Goal: Task Accomplishment & Management: Manage account settings

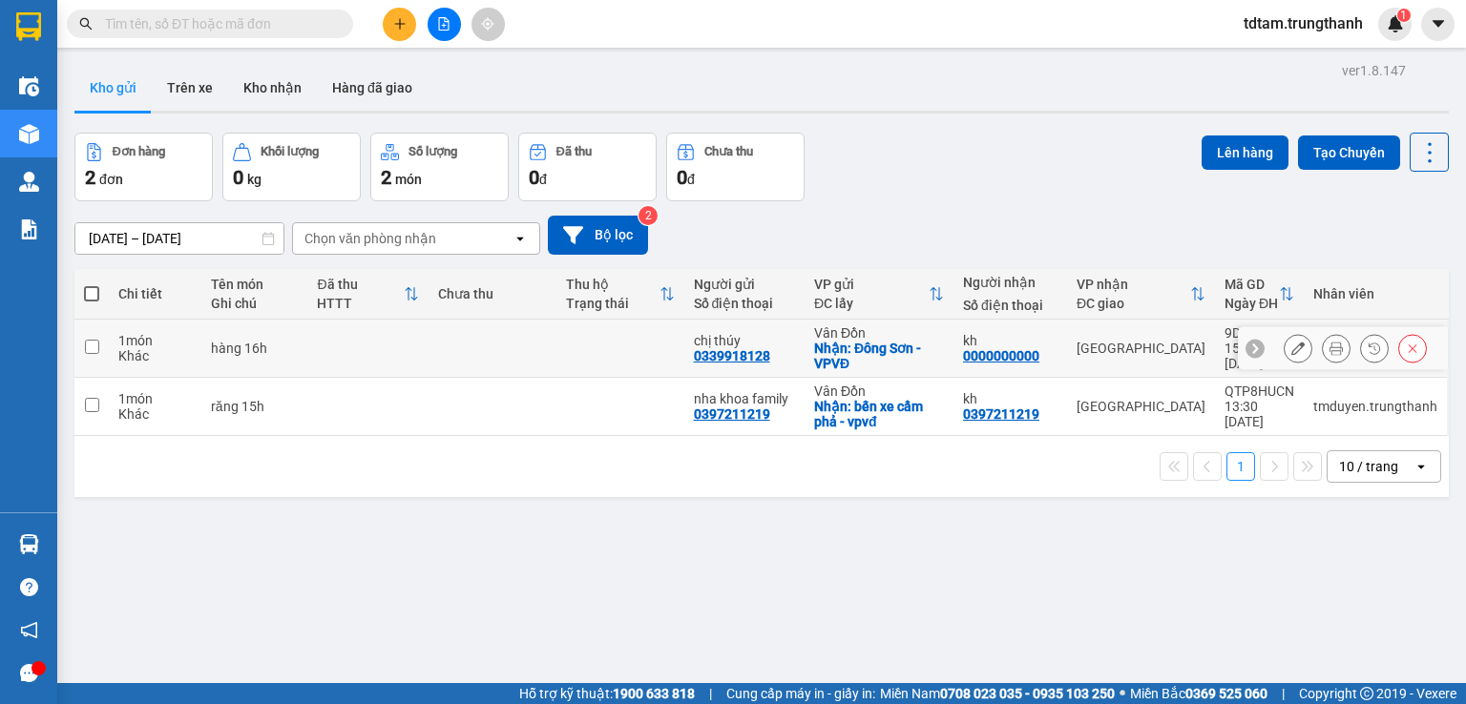
click at [1285, 340] on button at bounding box center [1298, 348] width 27 height 33
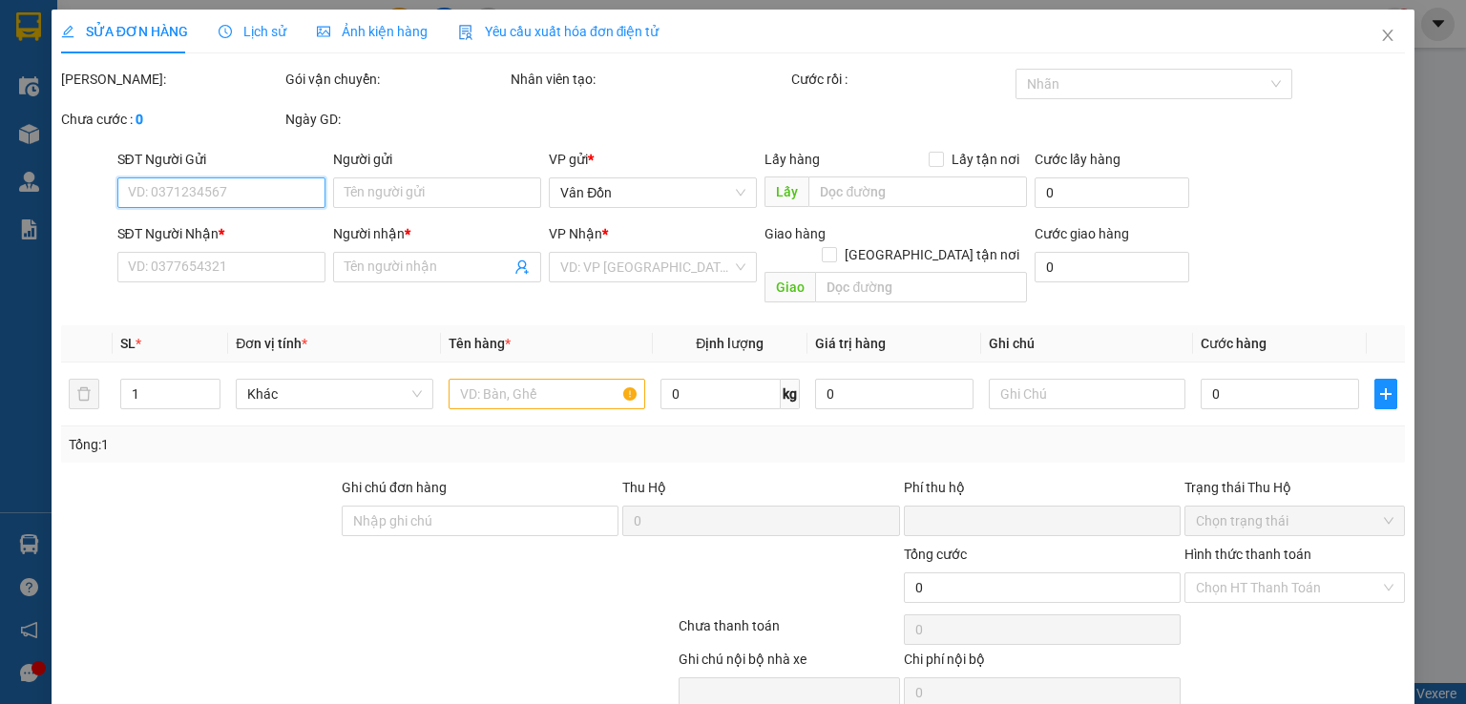
type input "0339918128"
type input "chị thúy"
checkbox input "true"
type input "Đông Sơn -VPVĐ"
type input "0000000000"
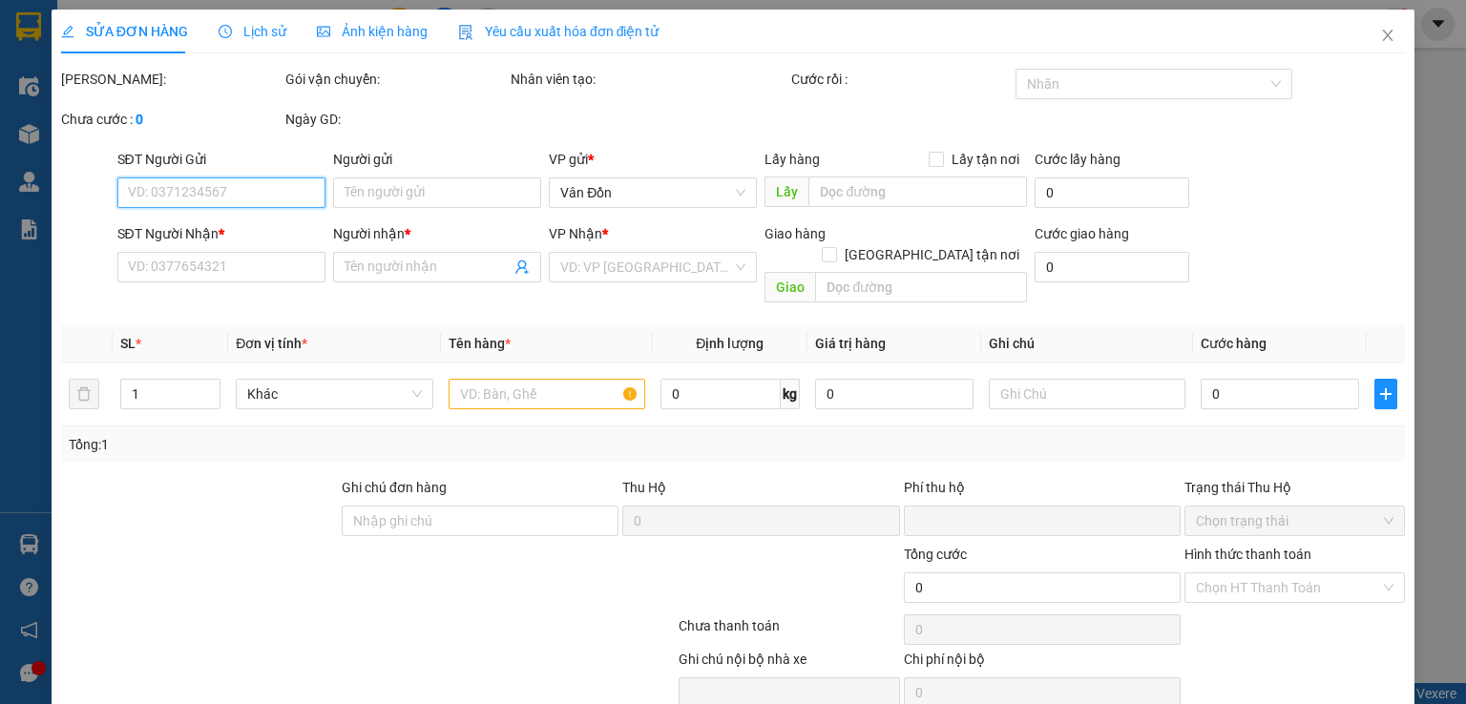
type input "kh"
type input "0"
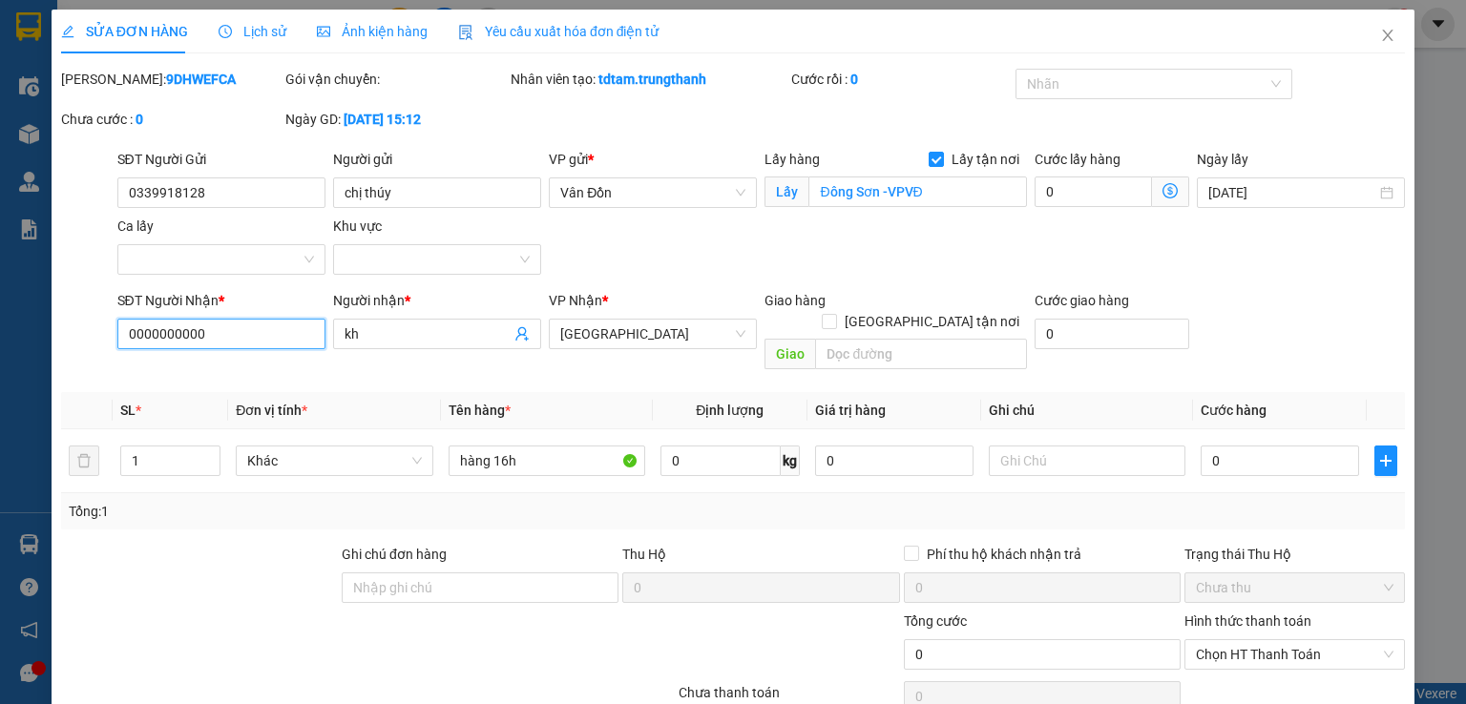
drag, startPoint x: 233, startPoint y: 329, endPoint x: 0, endPoint y: 304, distance: 234.3
click at [0, 304] on div "SỬA ĐƠN HÀNG Lịch sử Ảnh kiện hàng Yêu cầu xuất hóa đơn điện tử Total Paid Fee …" at bounding box center [733, 352] width 1466 height 704
click at [136, 343] on input "SĐT Người Nhận *" at bounding box center [221, 334] width 208 height 31
type input "0989279966"
click at [828, 339] on input "text" at bounding box center [921, 354] width 212 height 31
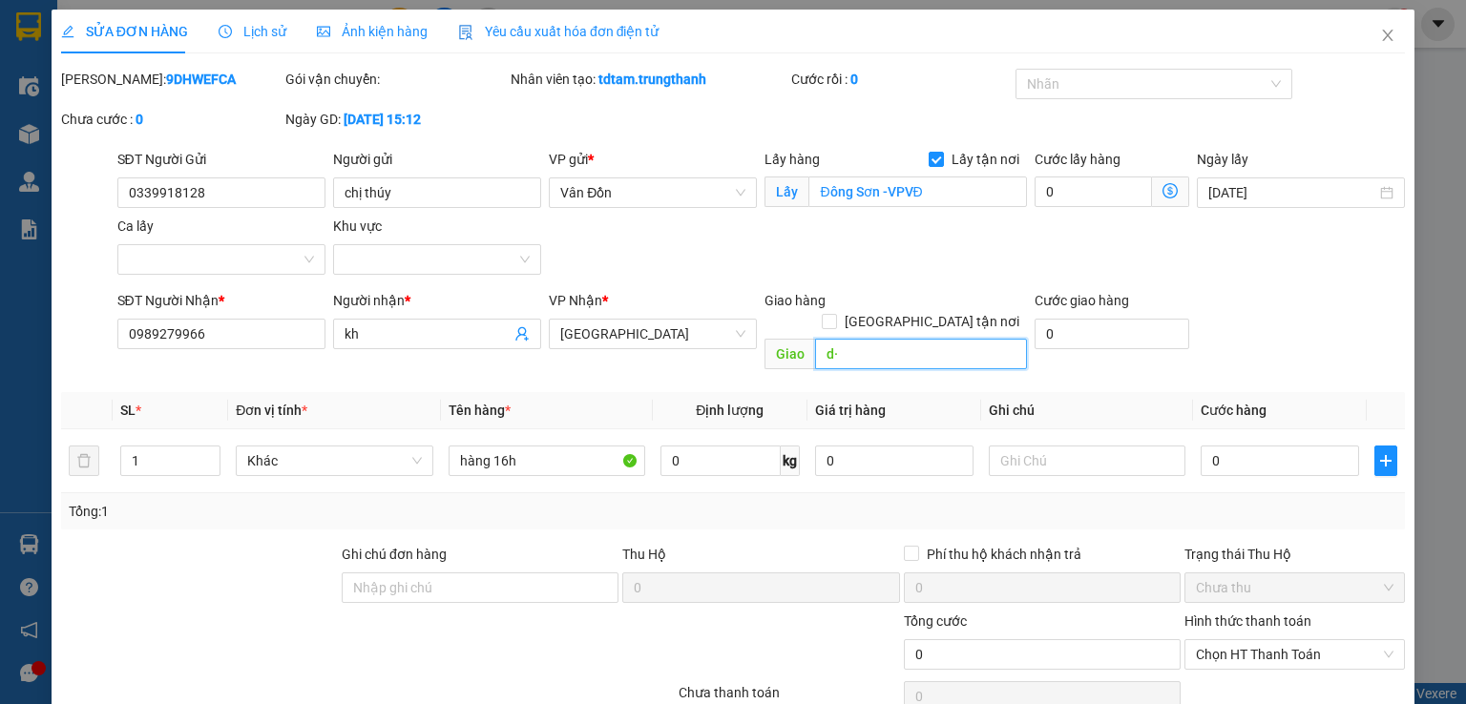
type input "d"
type input "đền lừ 1 hoàng văn thụ hoàng mai"
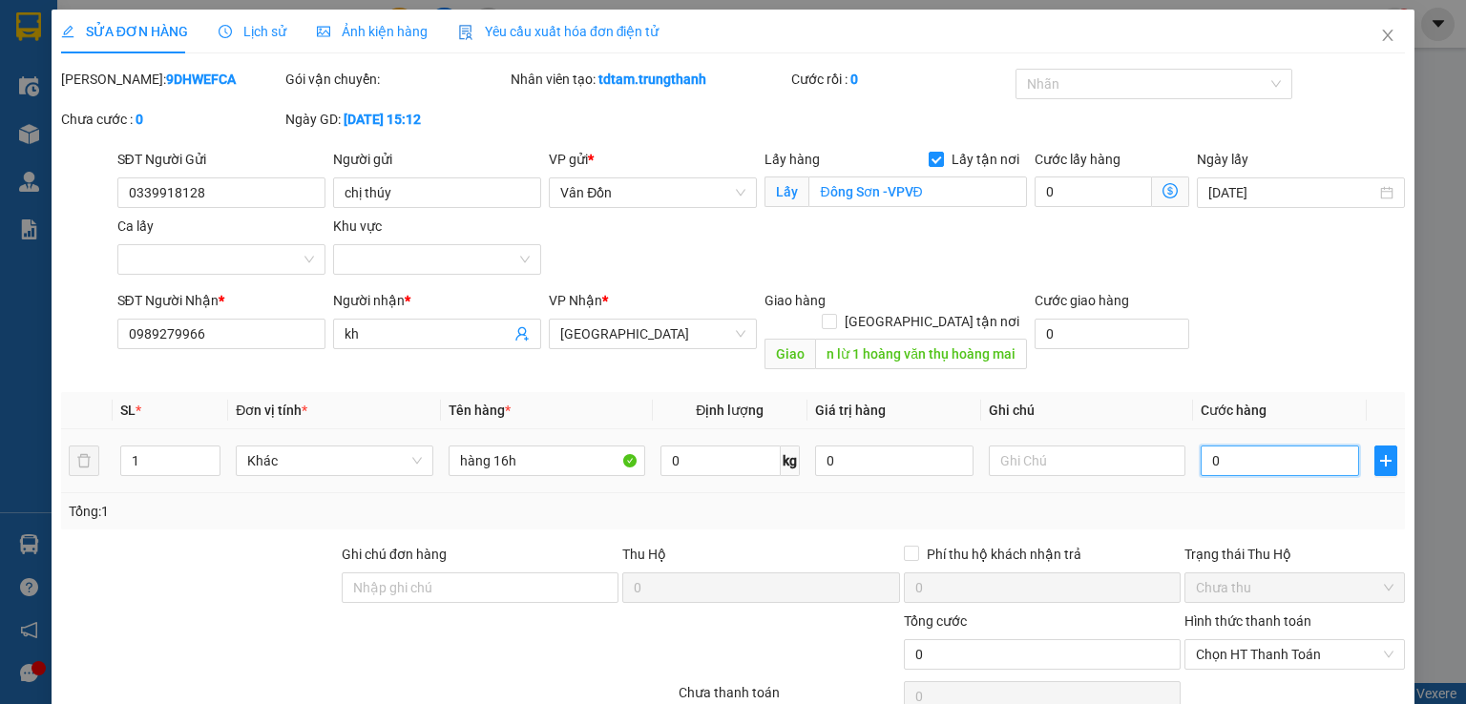
scroll to position [0, 0]
click at [1201, 446] on input "0" at bounding box center [1280, 461] width 158 height 31
type input "10"
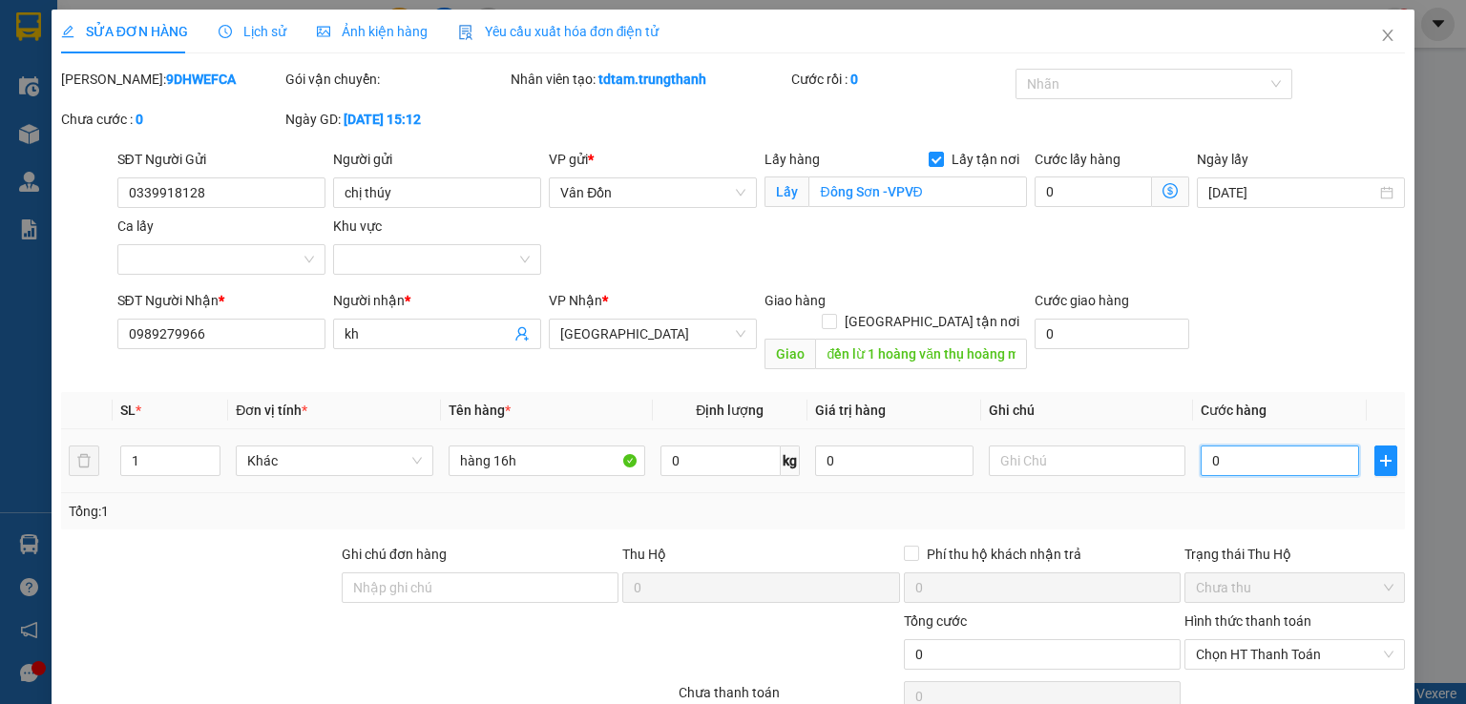
type input "10"
type input "100"
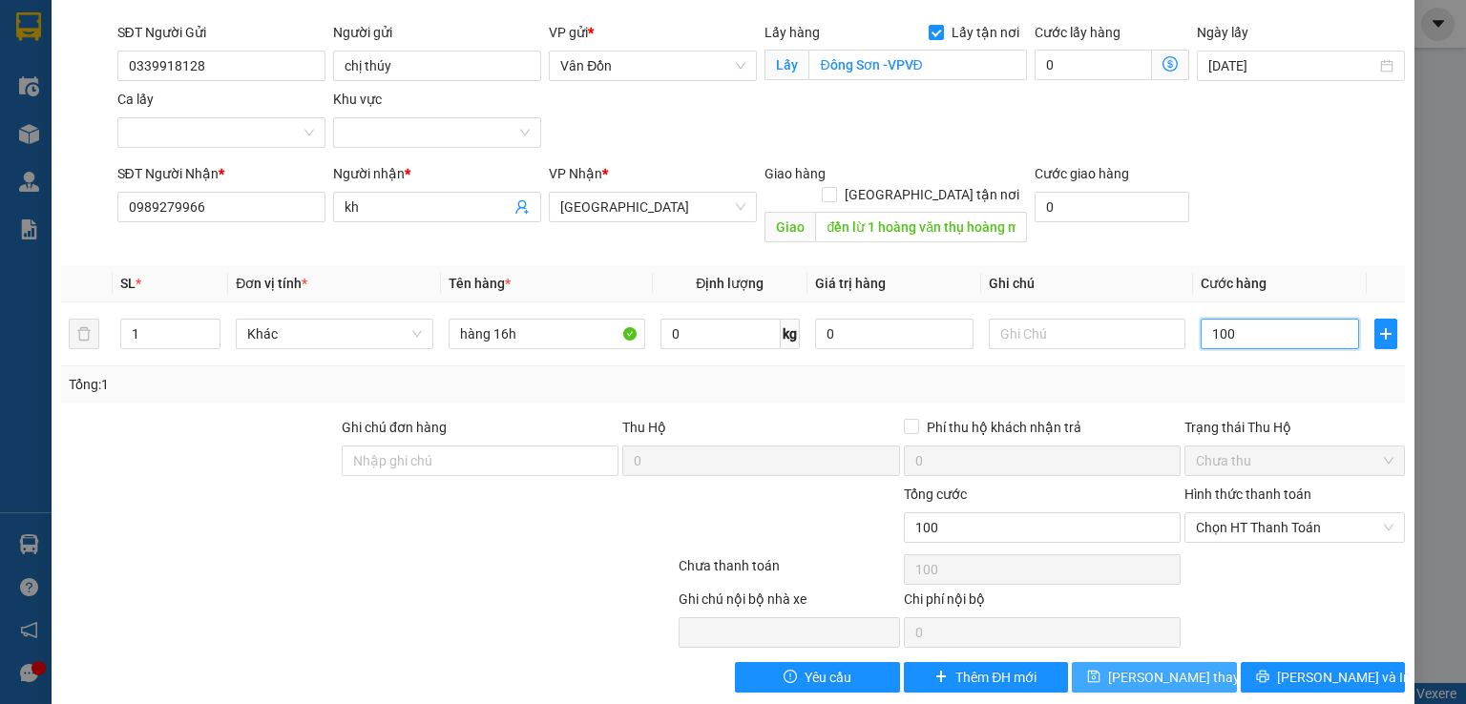
type input "100"
type input "100.000"
click at [1119, 667] on span "[PERSON_NAME] thay đổi" at bounding box center [1184, 677] width 153 height 21
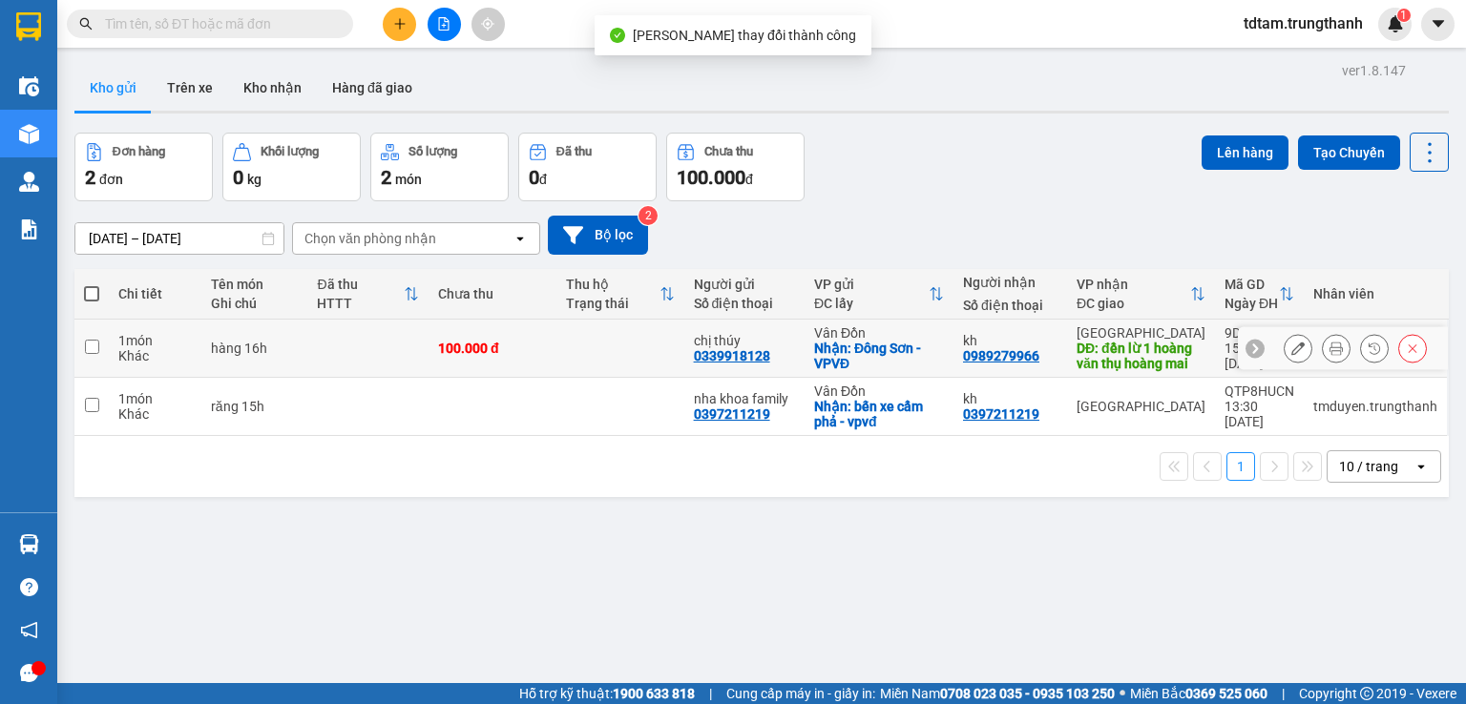
click at [82, 346] on td at bounding box center [91, 349] width 34 height 58
checkbox input "true"
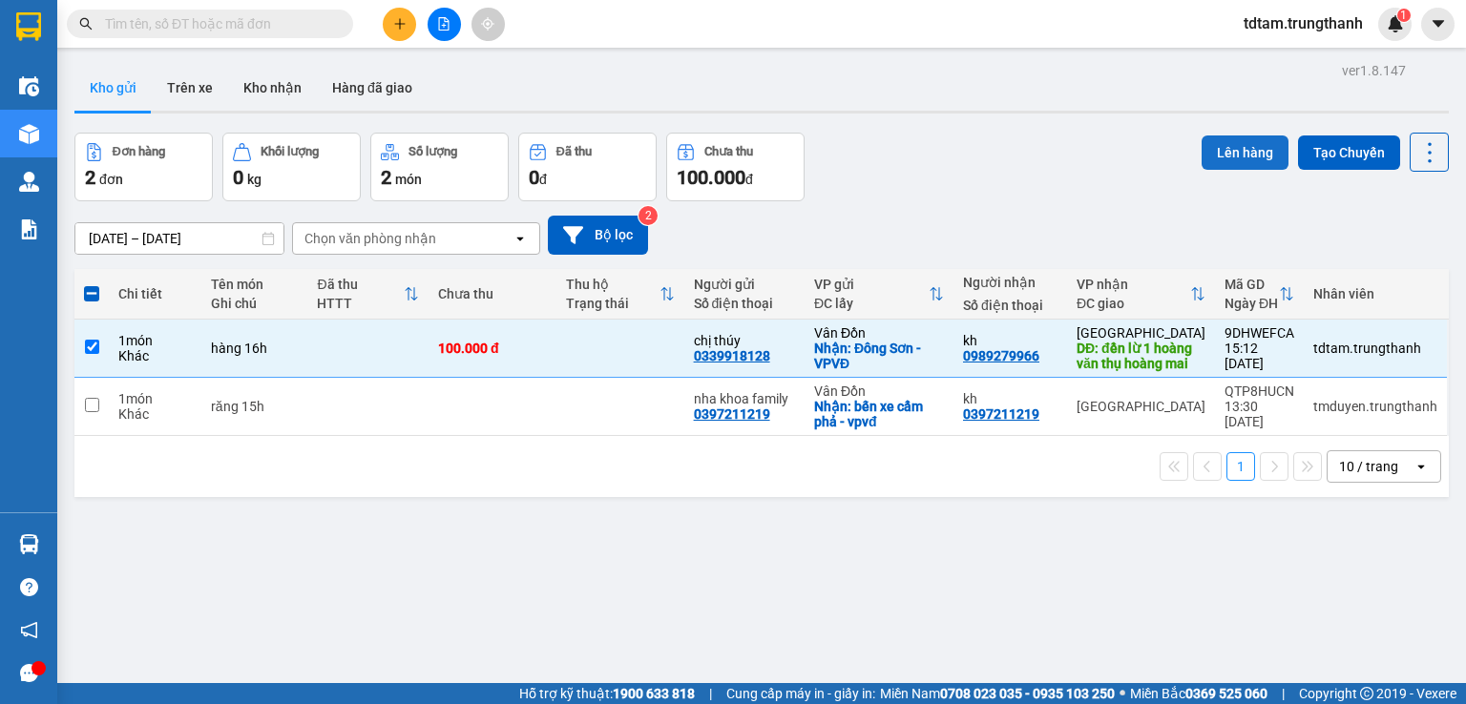
click at [1230, 136] on button "Lên hàng" at bounding box center [1245, 153] width 87 height 34
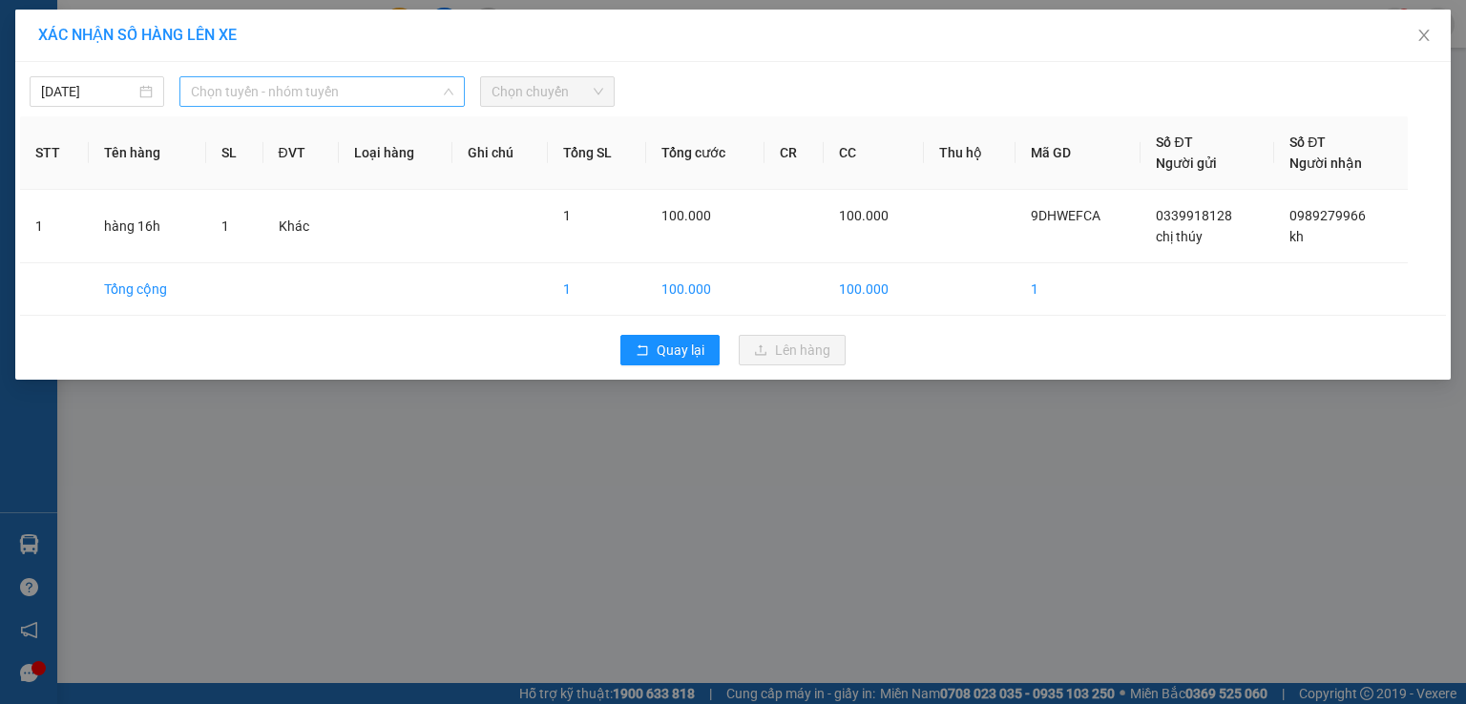
click at [429, 91] on span "Chọn tuyến - nhóm tuyến" at bounding box center [322, 91] width 262 height 29
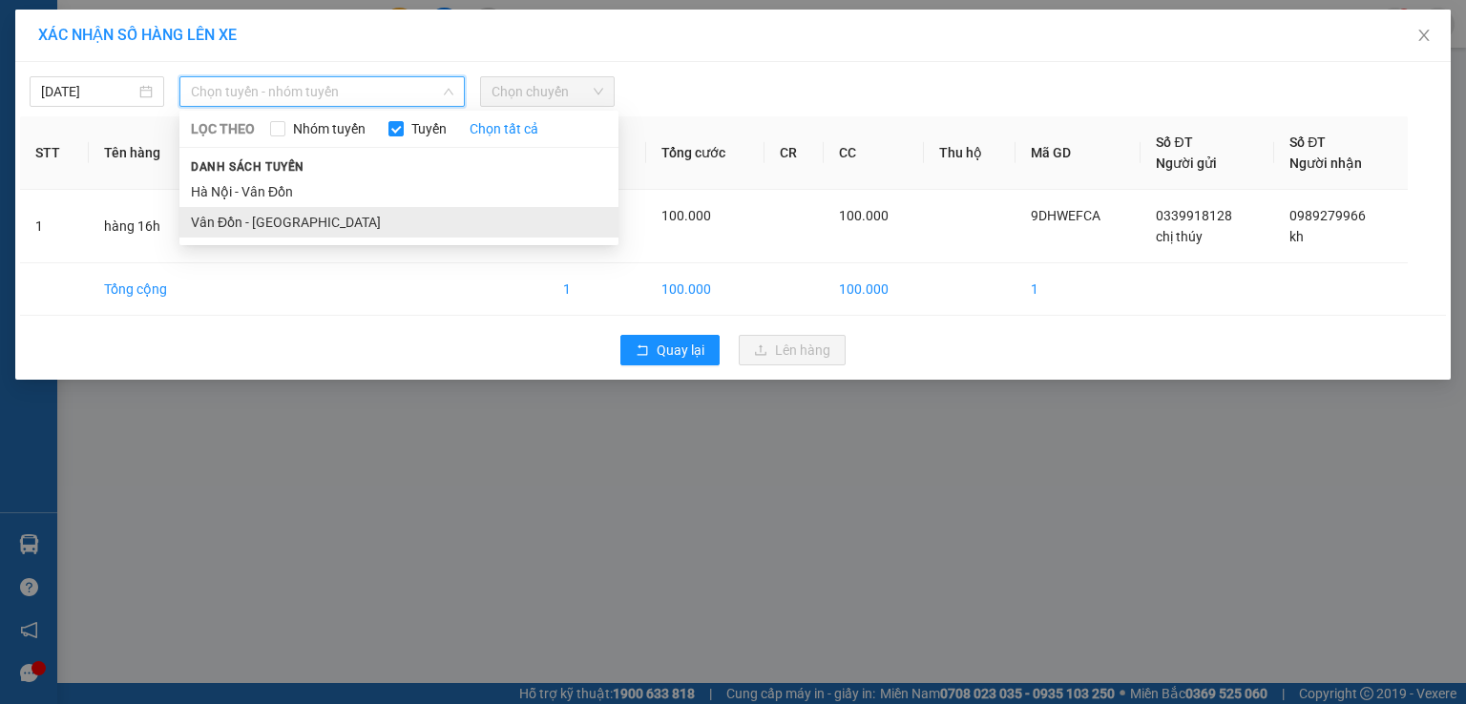
click at [292, 213] on li "Vân Đồn - [GEOGRAPHIC_DATA]" at bounding box center [398, 222] width 439 height 31
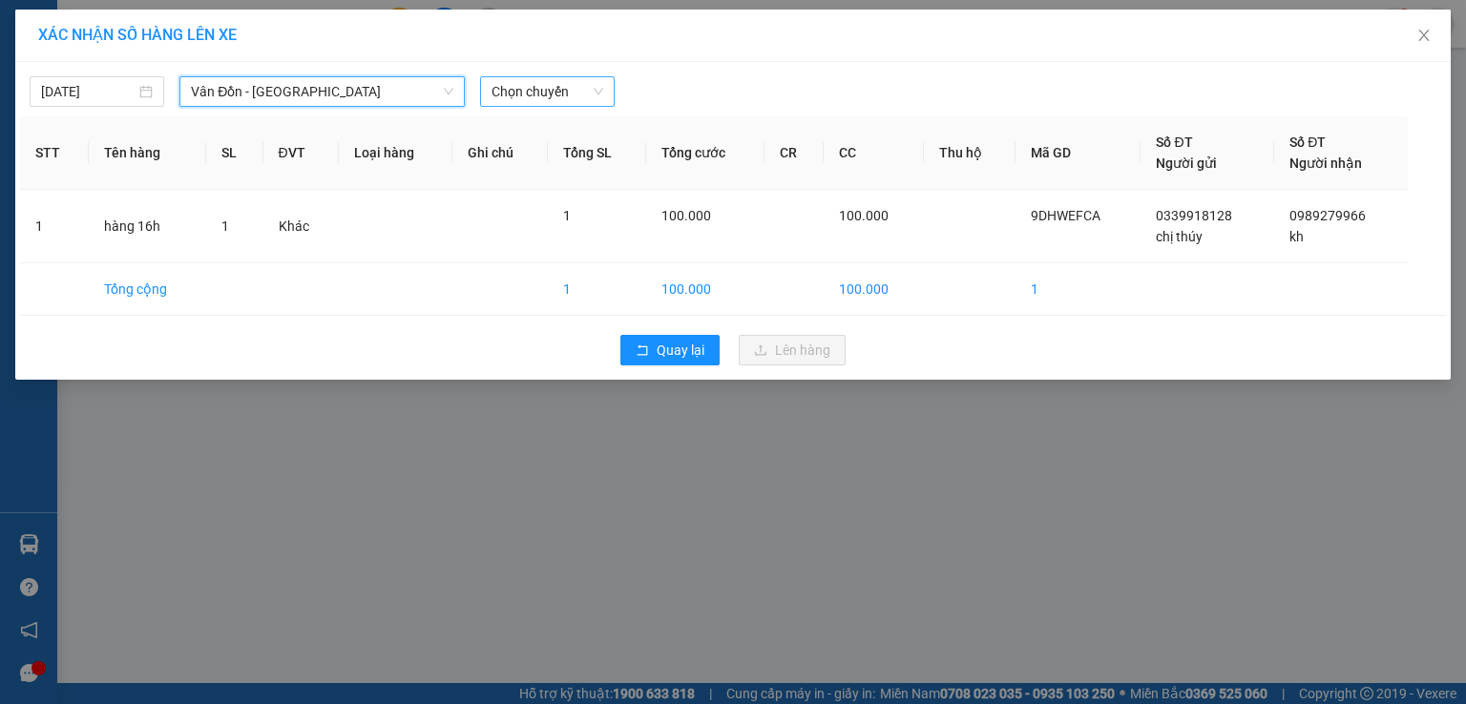
click at [508, 87] on span "Chọn chuyến" at bounding box center [548, 91] width 112 height 29
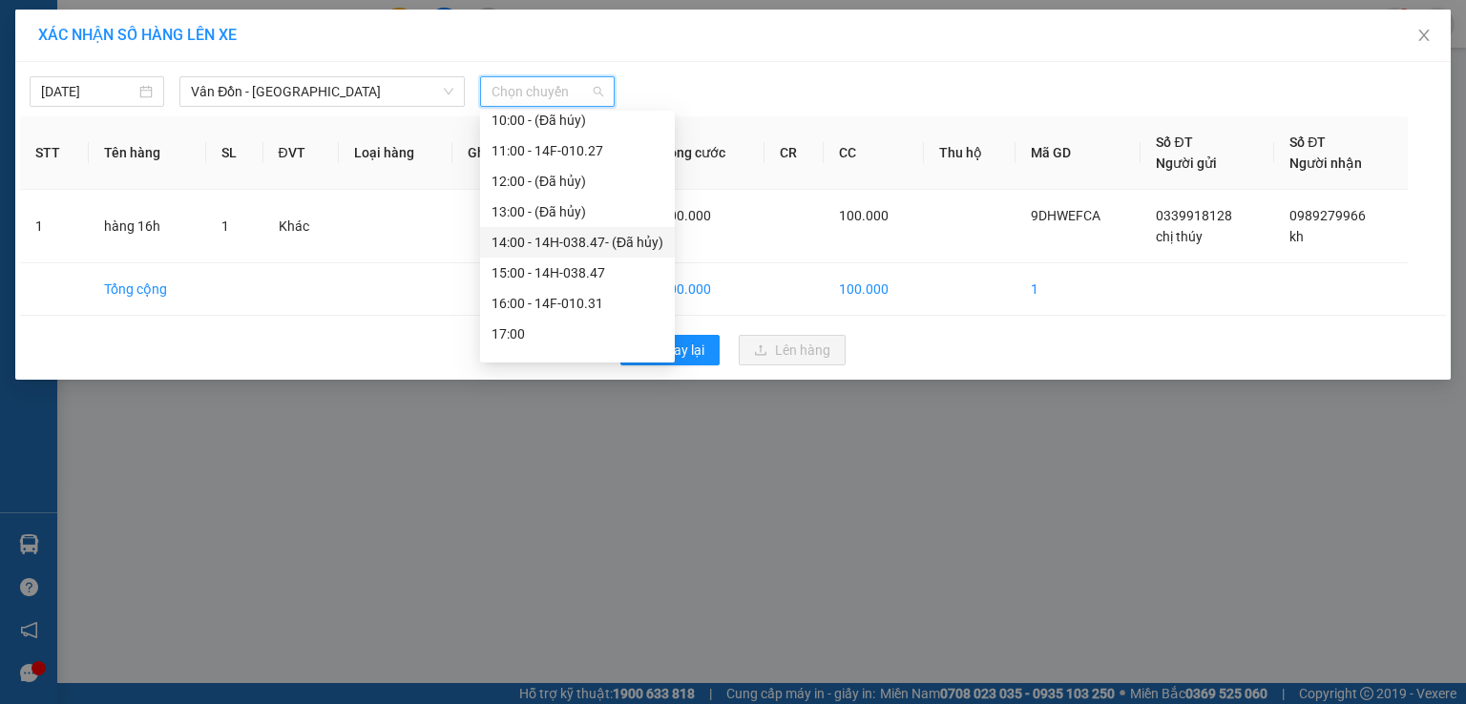
scroll to position [275, 0]
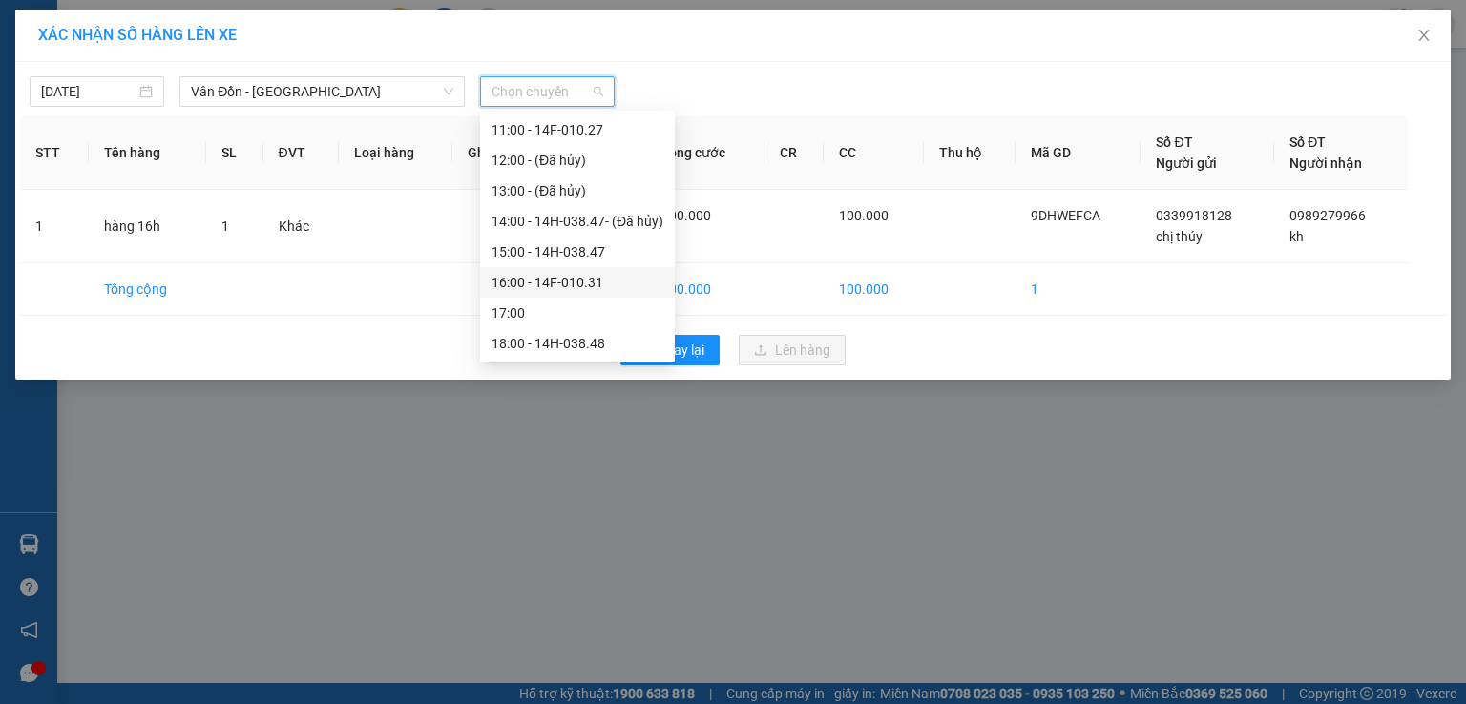
click at [535, 281] on div "16:00 - 14F-010.31" at bounding box center [578, 282] width 172 height 21
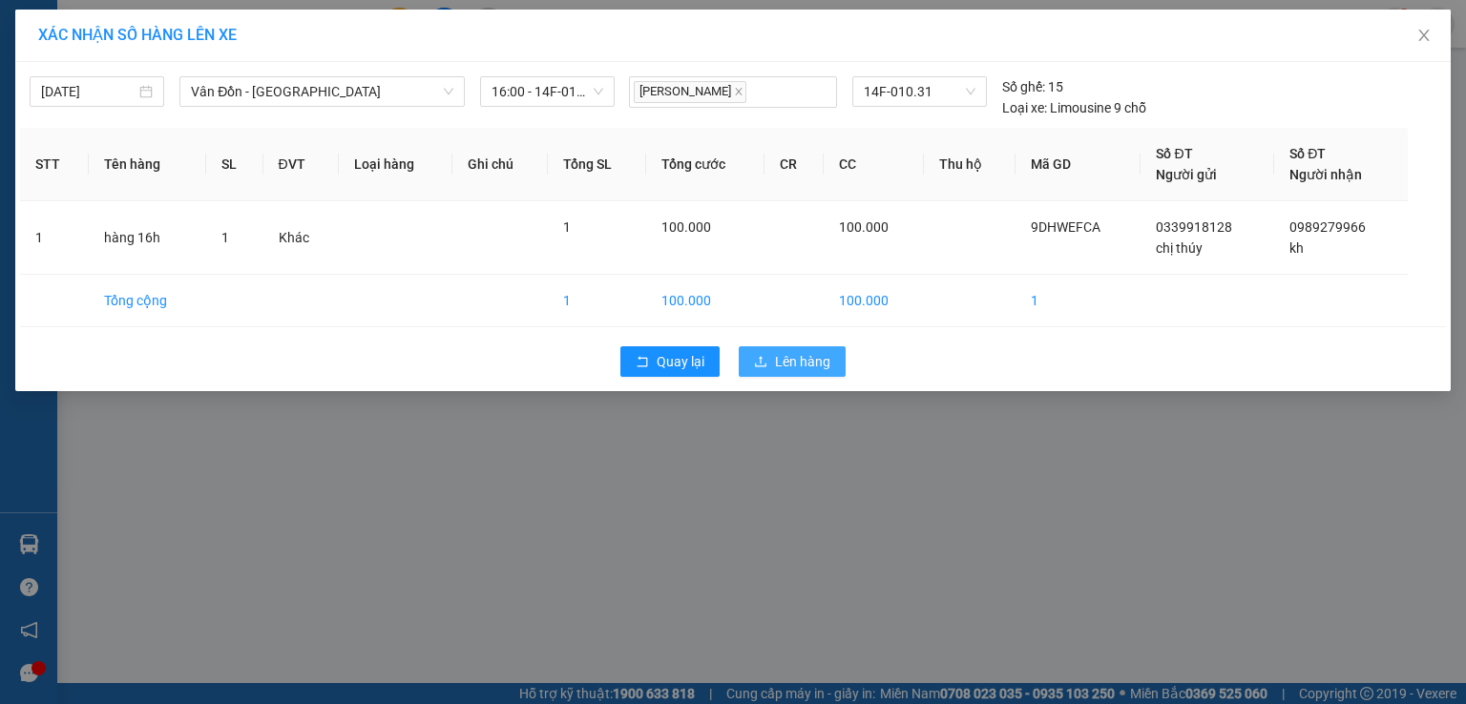
drag, startPoint x: 828, startPoint y: 346, endPoint x: 818, endPoint y: 355, distance: 13.5
click at [820, 355] on button "Lên hàng" at bounding box center [792, 361] width 107 height 31
